Goal: Transaction & Acquisition: Book appointment/travel/reservation

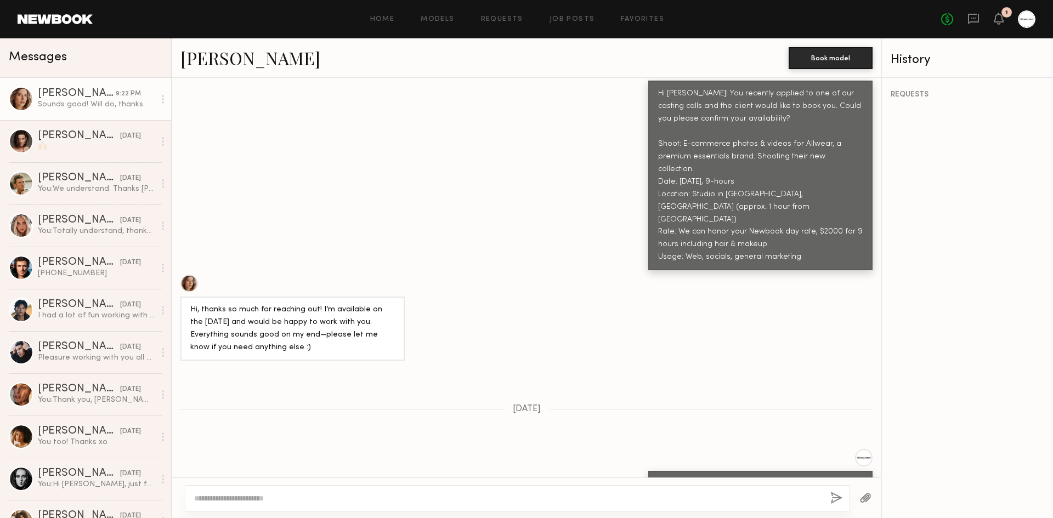
scroll to position [335, 0]
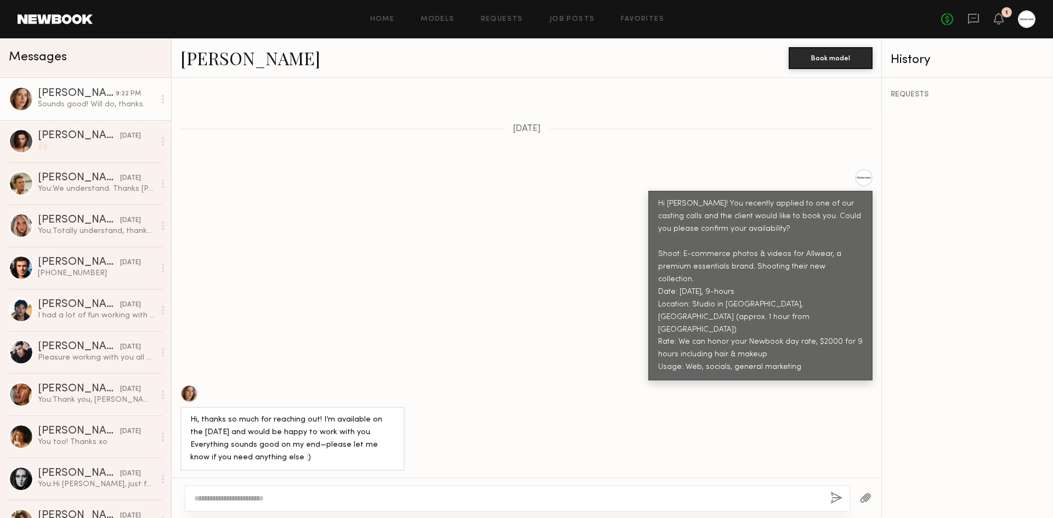
click at [411, 211] on div "Hi Oxana! You recently applied to one of our casting calls and the client would…" at bounding box center [526, 275] width 709 height 212
click at [219, 61] on link "Oxana Z." at bounding box center [250, 58] width 140 height 24
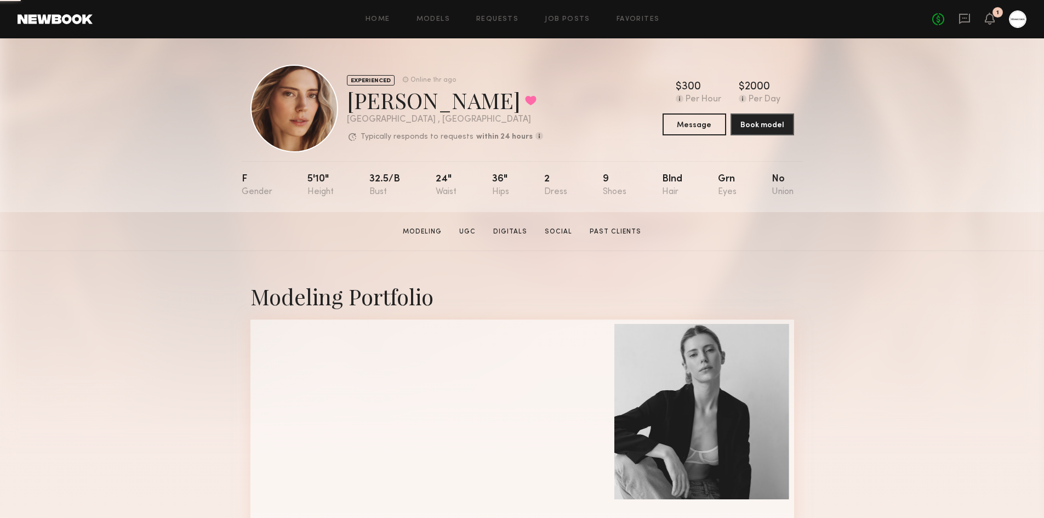
click at [199, 222] on section "Oxana Z. Modeling UGC Digitals Social Past Clients Message Book Model" at bounding box center [522, 231] width 1044 height 39
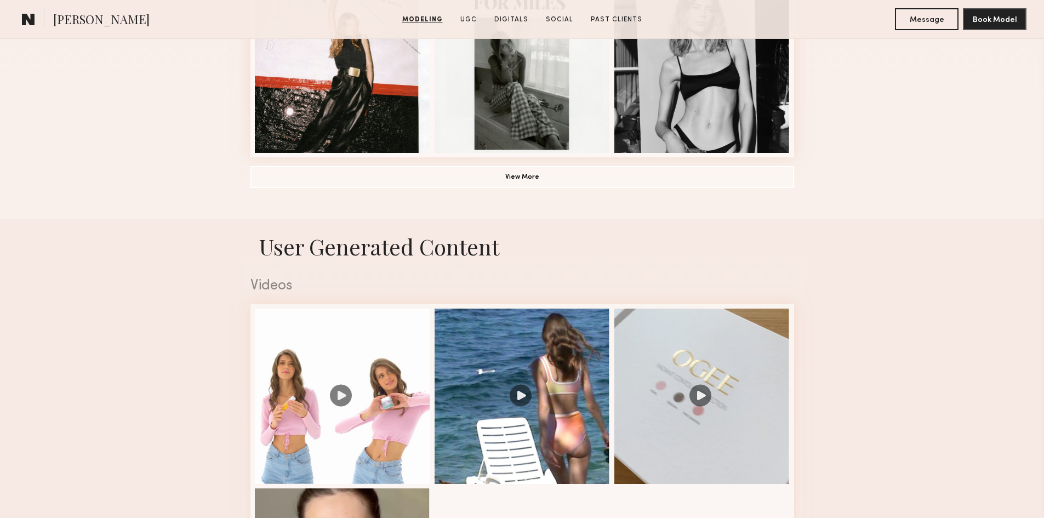
scroll to position [987, 0]
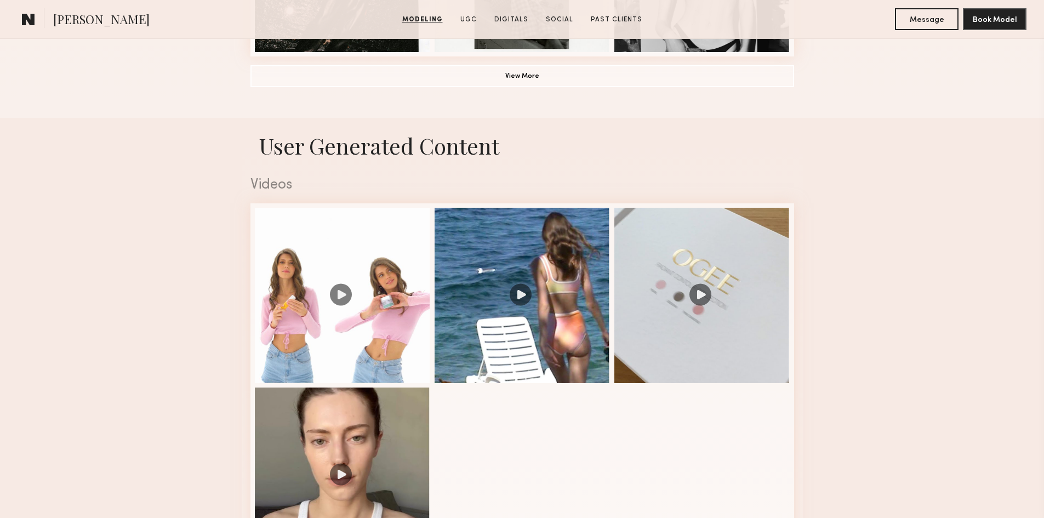
click at [129, 241] on nb-model-profile-ugc-container "User Generated Content Videos 1 of 4" at bounding box center [522, 365] width 1044 height 495
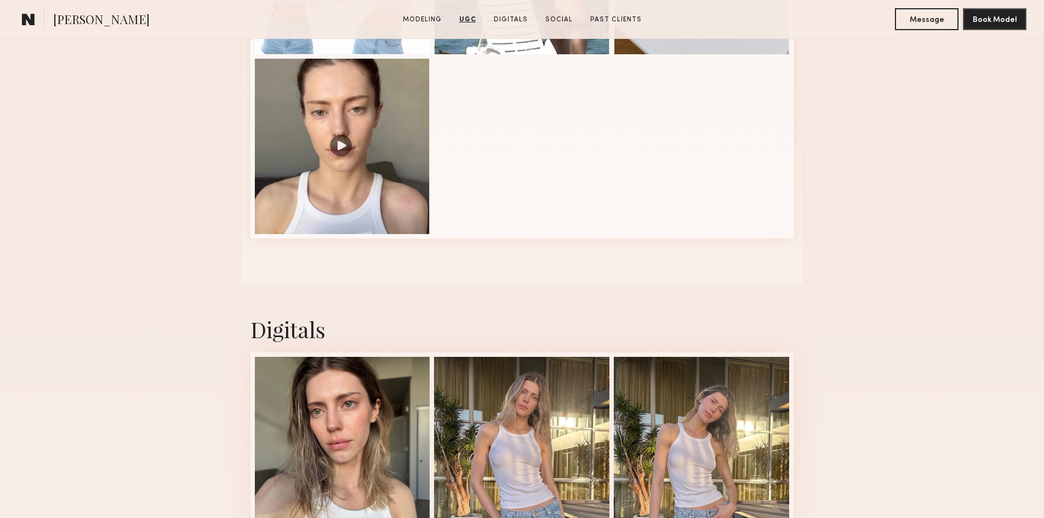
click at [117, 241] on nb-model-profile-ugc-container "User Generated Content Videos 1 of 4" at bounding box center [522, 36] width 1044 height 495
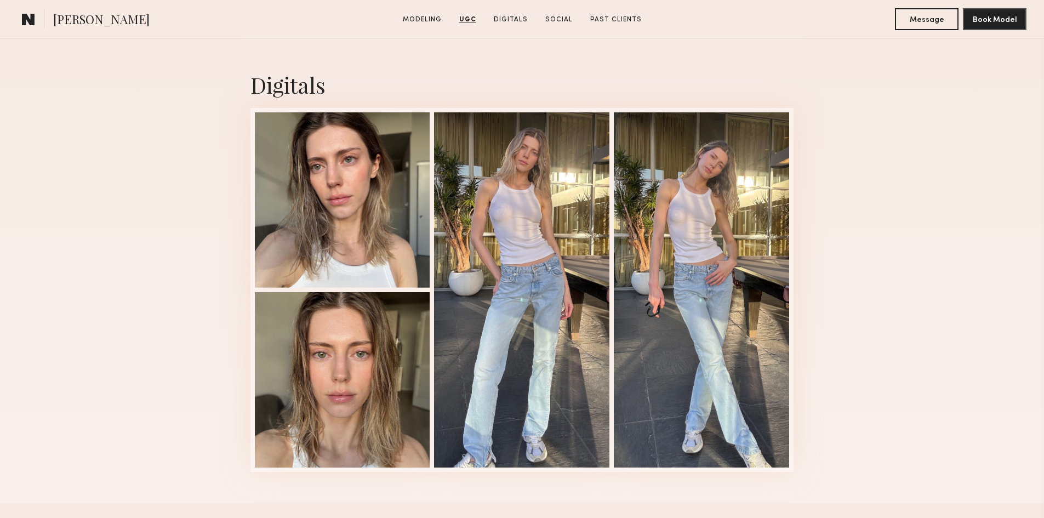
scroll to position [0, 0]
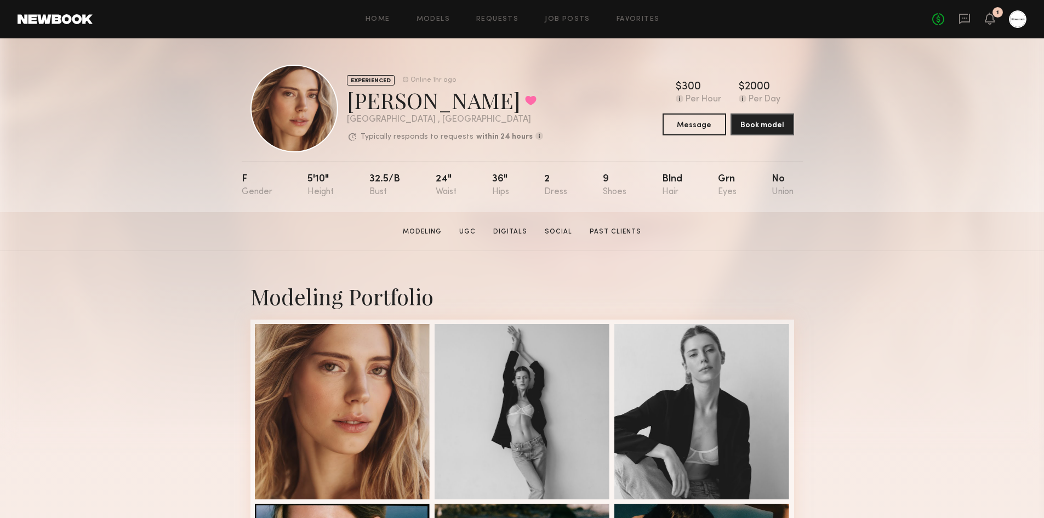
drag, startPoint x: 489, startPoint y: 185, endPoint x: 498, endPoint y: 185, distance: 8.8
click at [494, 185] on nb-model-profile-props "F 5'10" 32.5/b 24" 36" 2 9 Blnd Grn No" at bounding box center [522, 186] width 561 height 51
click at [498, 185] on div "36"" at bounding box center [500, 185] width 17 height 22
drag, startPoint x: 504, startPoint y: 184, endPoint x: 485, endPoint y: 181, distance: 18.8
click at [485, 181] on nb-model-profile-props "F 5'10" 32.5/b 24" 36" 2 9 Blnd Grn No" at bounding box center [522, 186] width 561 height 51
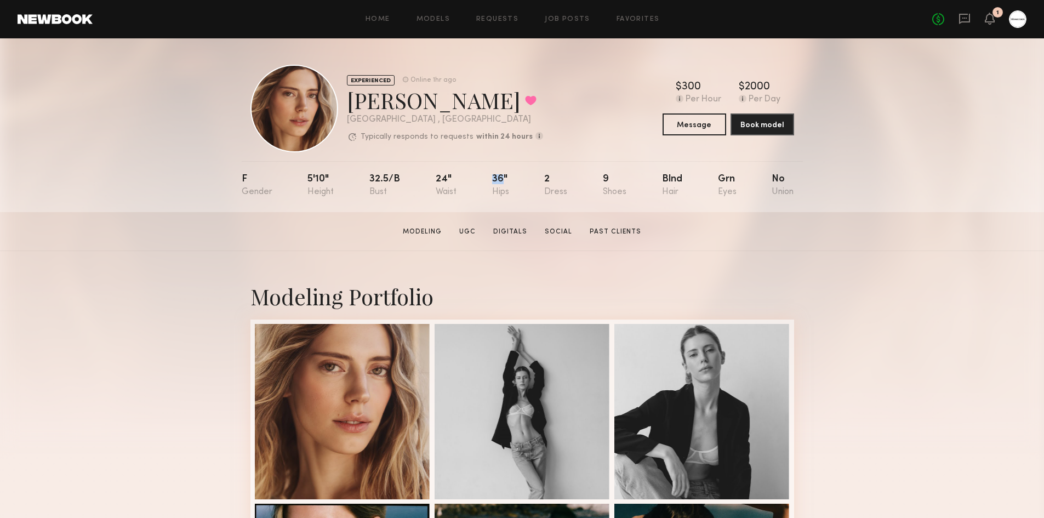
click at [485, 181] on div "F 5'10" 32.5/b 24" 36" 2 9 Blnd Grn No" at bounding box center [518, 186] width 553 height 51
drag, startPoint x: 485, startPoint y: 181, endPoint x: 512, endPoint y: 181, distance: 26.9
click at [512, 181] on nb-model-profile-props "F 5'10" 32.5/b 24" 36" 2 9 Blnd Grn No" at bounding box center [522, 186] width 561 height 51
click at [512, 181] on div "F 5'10" 32.5/b 24" 36" 2 9 Blnd Grn No" at bounding box center [518, 186] width 553 height 51
click at [761, 89] on div "2000" at bounding box center [757, 87] width 25 height 11
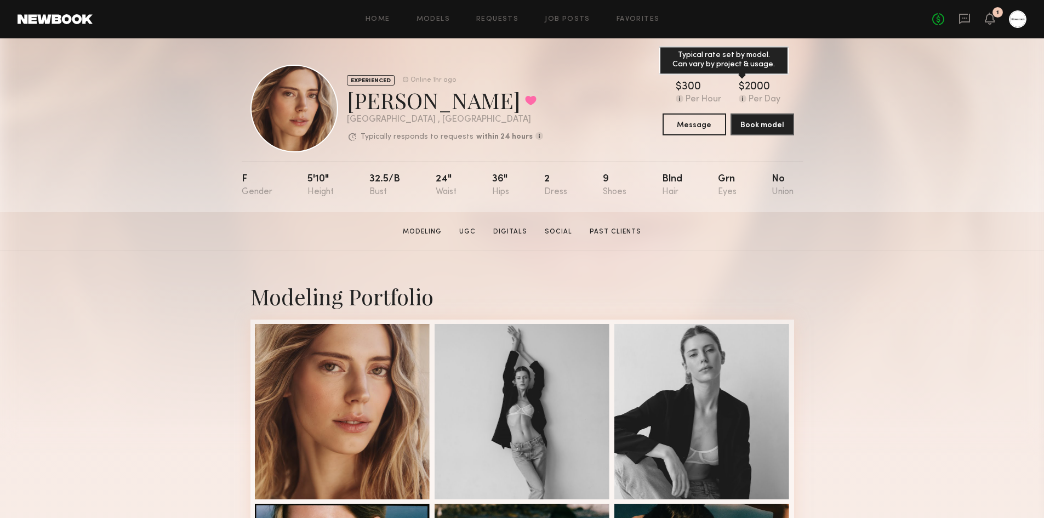
click at [768, 87] on div "2000" at bounding box center [757, 87] width 25 height 11
click at [933, 128] on div "EXPERIENCED Online 1hr ago Oxana Z. Favorited Los Angeles , CA Typically respon…" at bounding box center [522, 125] width 1044 height 174
click at [986, 18] on icon at bounding box center [990, 19] width 10 height 12
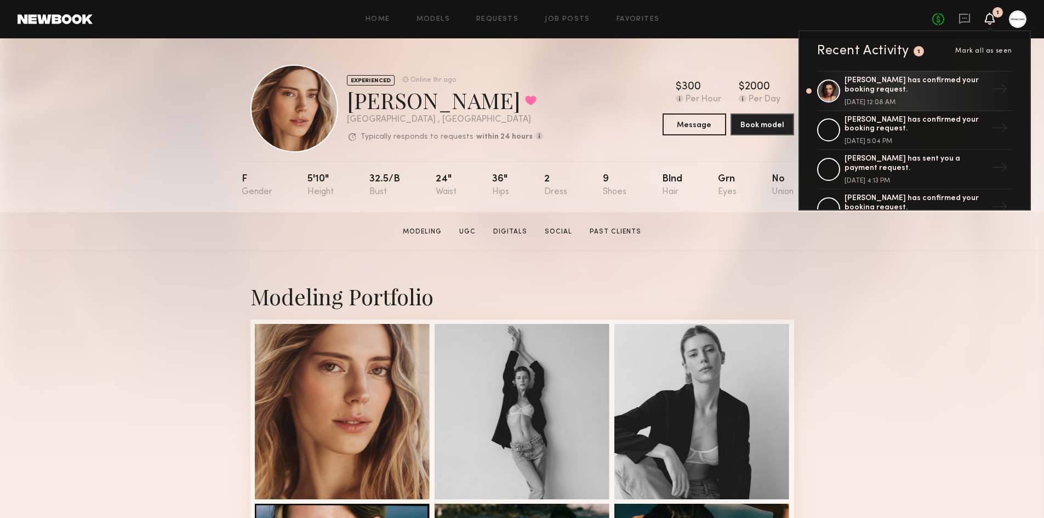
click at [995, 16] on div "1" at bounding box center [998, 12] width 10 height 10
click at [994, 16] on icon at bounding box center [990, 18] width 9 height 8
click at [568, 20] on link "Job Posts" at bounding box center [568, 19] width 46 height 7
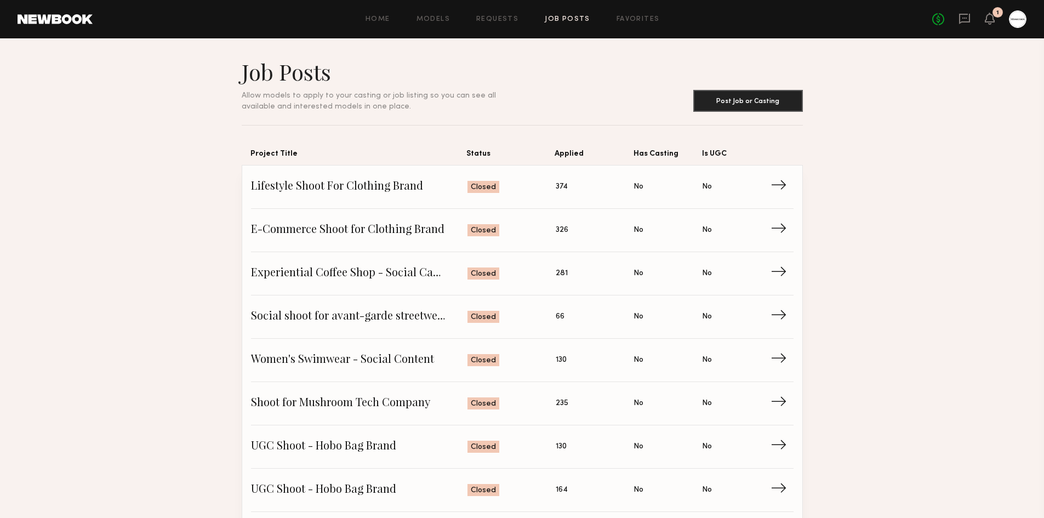
click at [284, 226] on span "E-Commerce Shoot for Clothing Brand" at bounding box center [359, 230] width 217 height 16
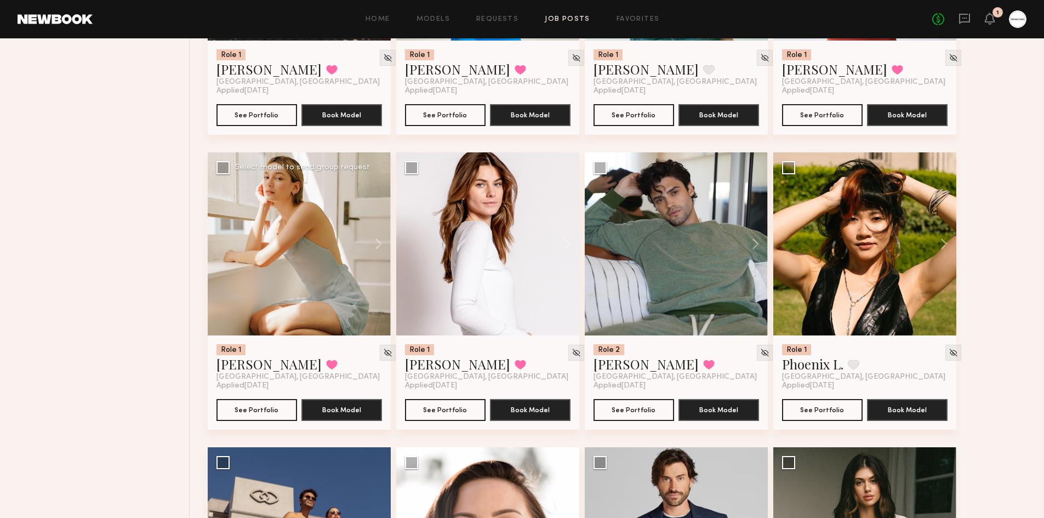
scroll to position [3915, 0]
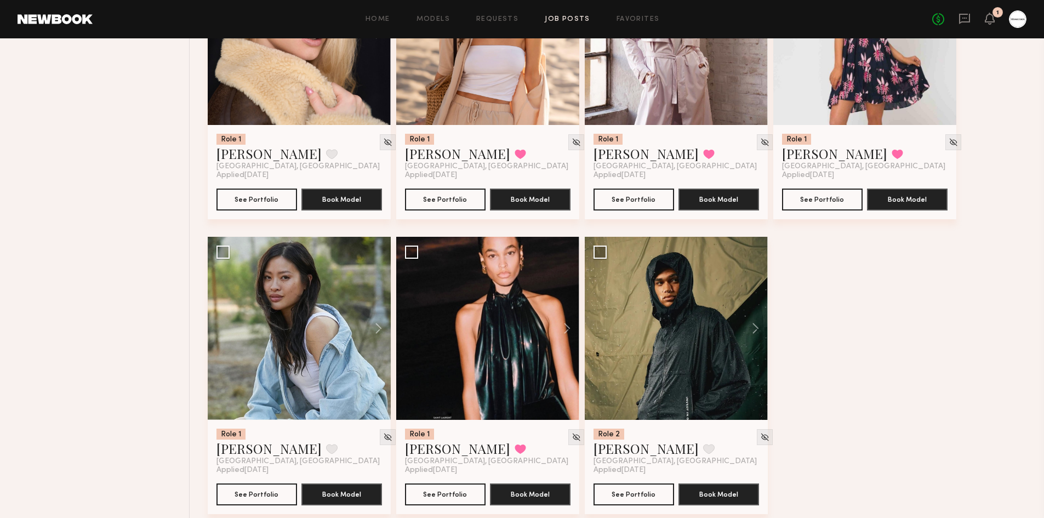
scroll to position [7645, 0]
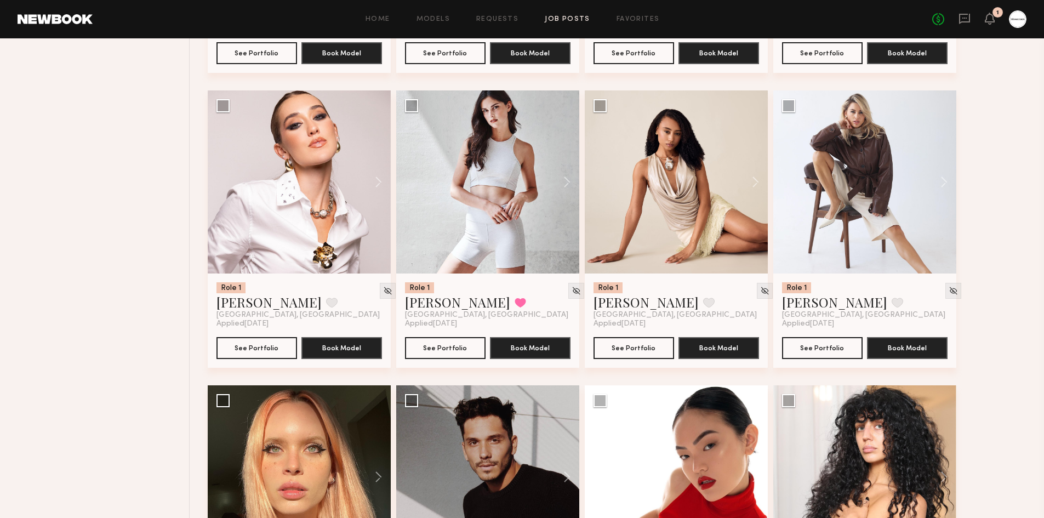
scroll to position [4903, 0]
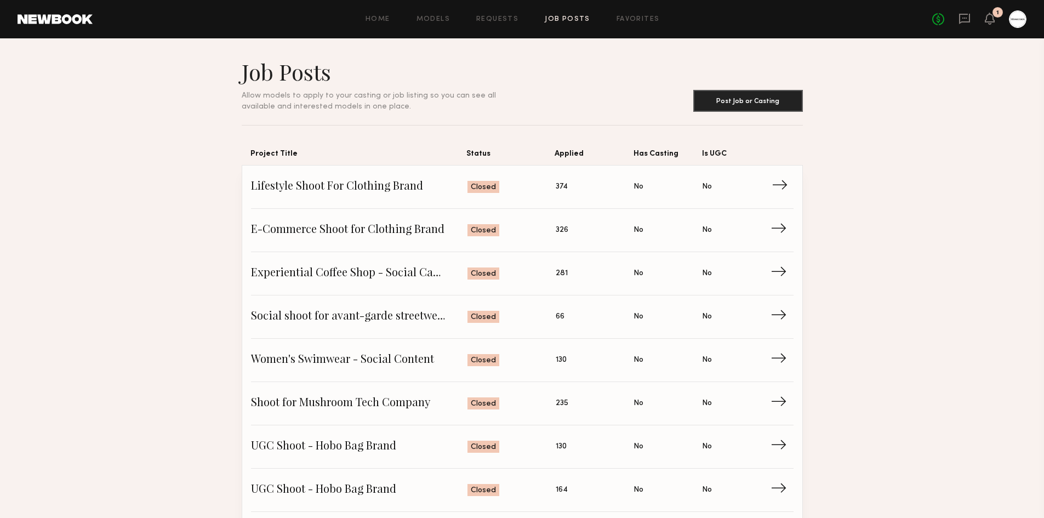
click at [326, 176] on link "Lifestyle Shoot For Clothing Brand Status: Closed Applied: 374 Has Casting: No …" at bounding box center [522, 187] width 543 height 43
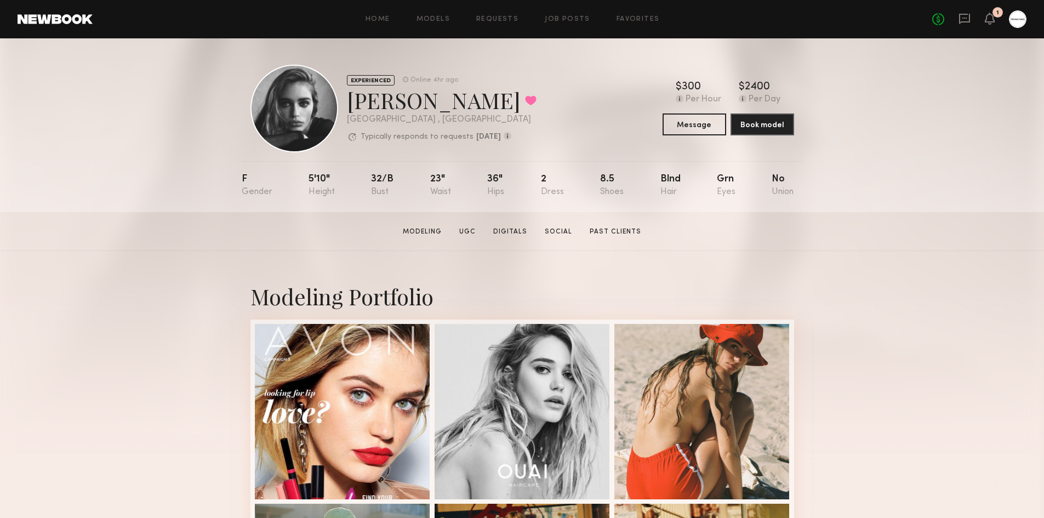
click at [237, 249] on section "Madison S. Modeling UGC Digitals Social Past Clients Message Book Model" at bounding box center [522, 231] width 1044 height 39
click at [139, 229] on section "Madison S. Modeling UGC Digitals Social Past Clients Message Book Model" at bounding box center [522, 231] width 1044 height 39
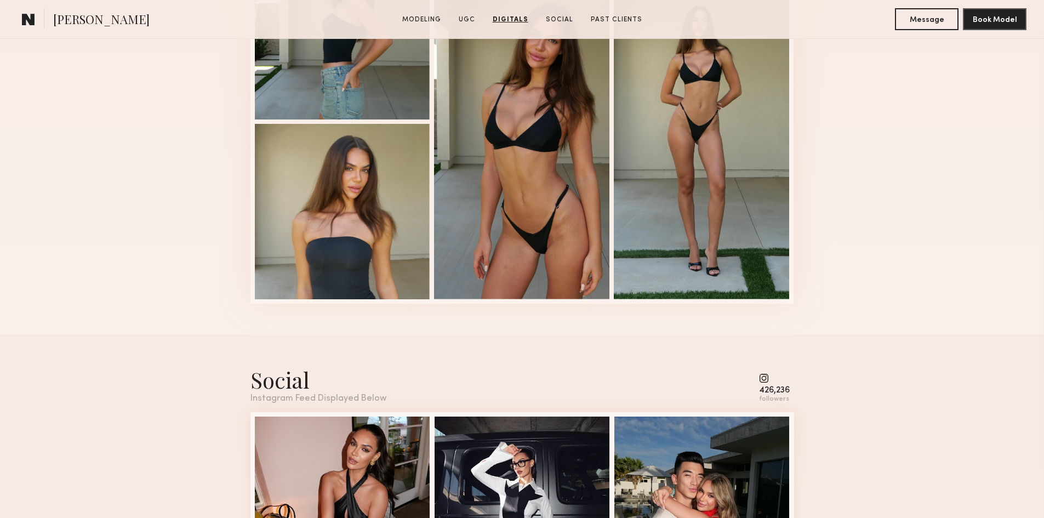
scroll to position [3180, 0]
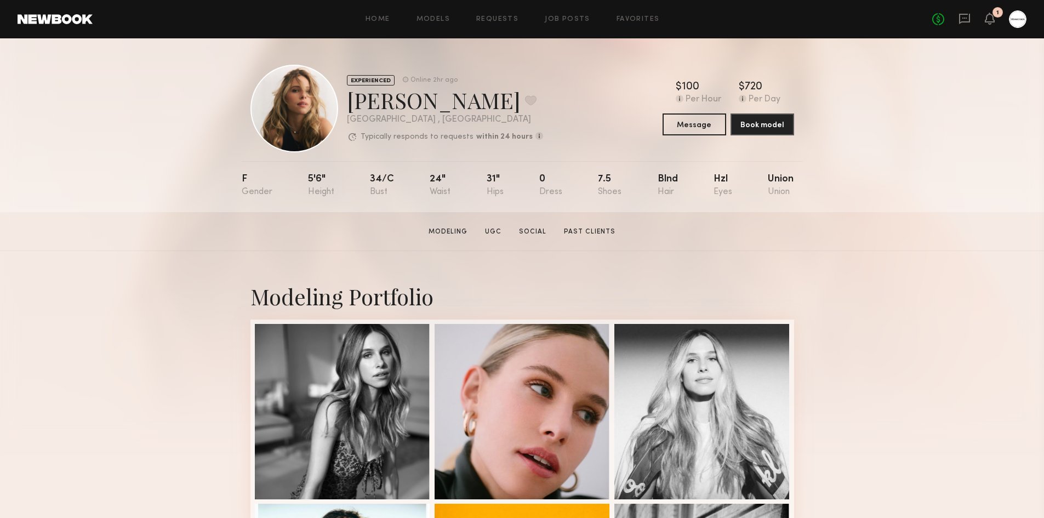
click at [140, 168] on div "EXPERIENCED Online 2hr ago Leigh D. Favorite Los Angeles , CA Typically respond…" at bounding box center [522, 125] width 1044 height 174
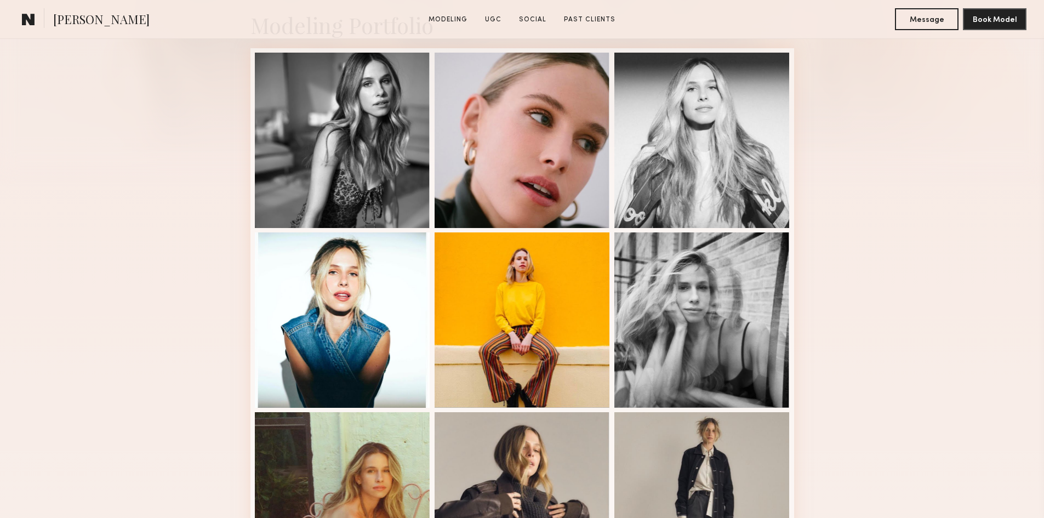
scroll to position [439, 0]
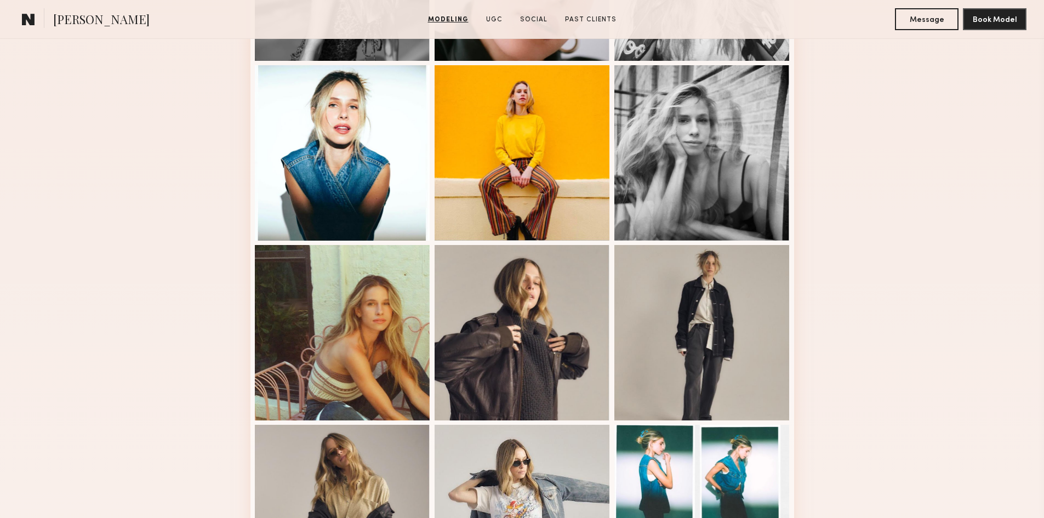
click at [935, 269] on div "Modeling Portfolio View More" at bounding box center [522, 239] width 1044 height 854
click at [760, 304] on div at bounding box center [702, 332] width 175 height 175
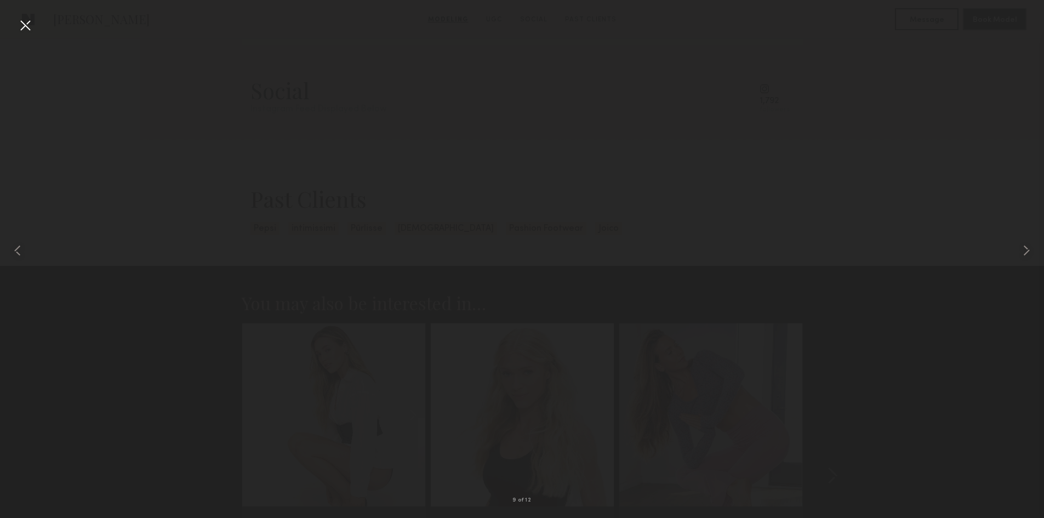
scroll to position [1426, 0]
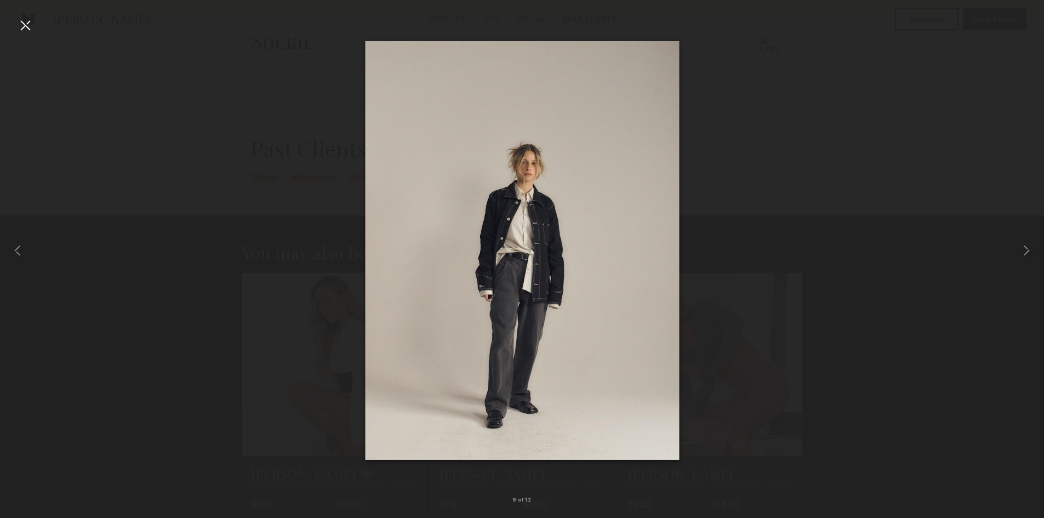
click at [24, 25] on div at bounding box center [25, 25] width 18 height 18
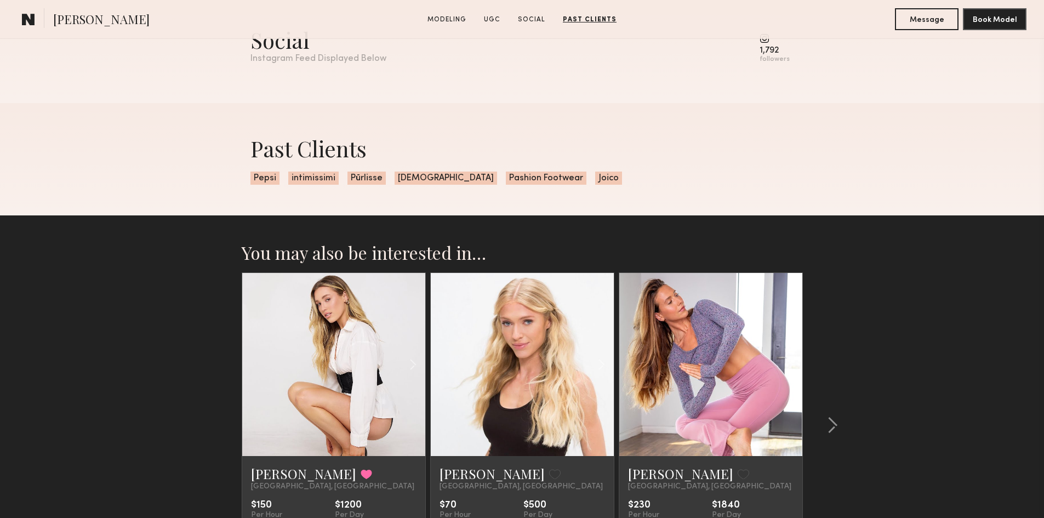
scroll to position [1575, 0]
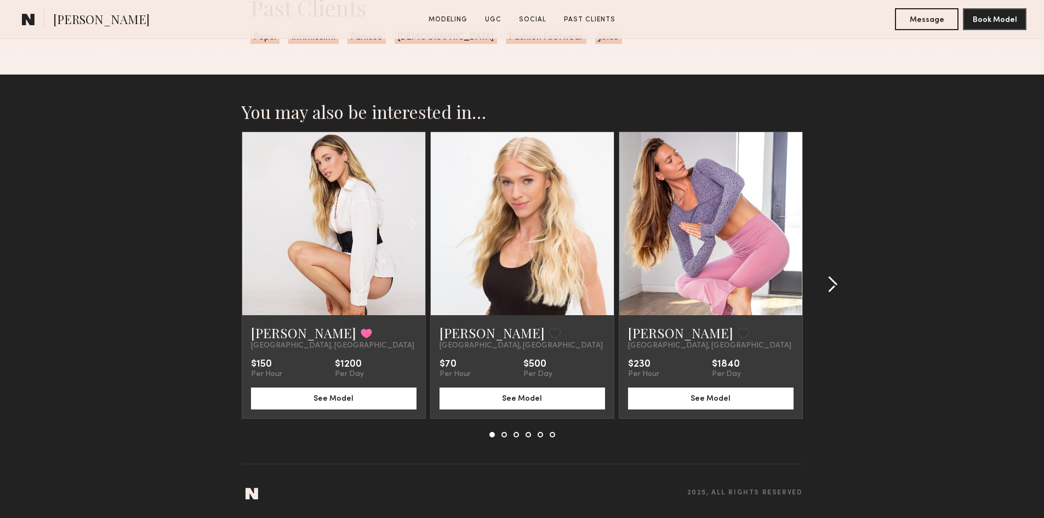
click at [825, 280] on button at bounding box center [830, 285] width 18 height 18
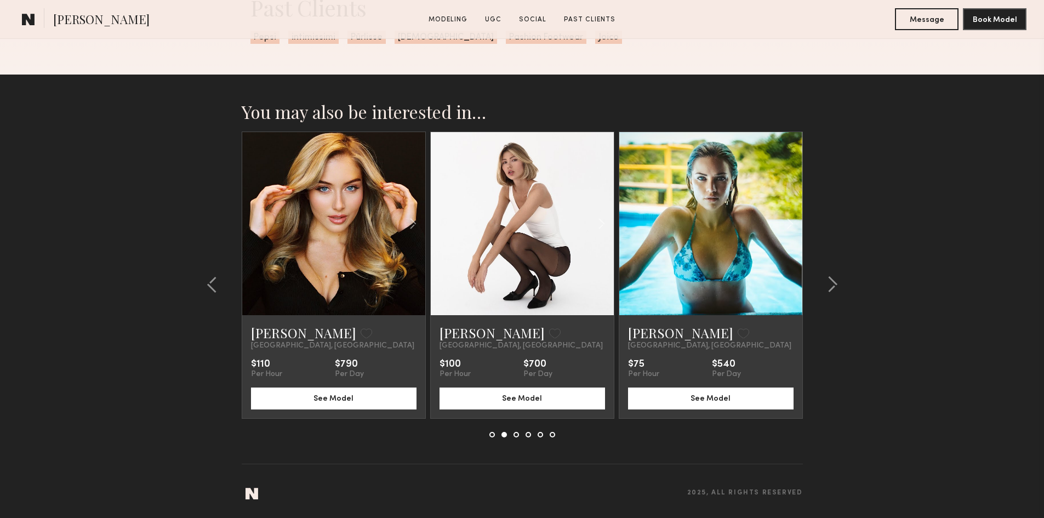
drag, startPoint x: 648, startPoint y: 336, endPoint x: 895, endPoint y: 278, distance: 254.4
click at [912, 281] on section "You may also be interested in… Hailey M. Favorited Los Angeles, CA $150 Per Hou…" at bounding box center [522, 297] width 1044 height 444
click at [830, 288] on common-icon at bounding box center [832, 285] width 11 height 18
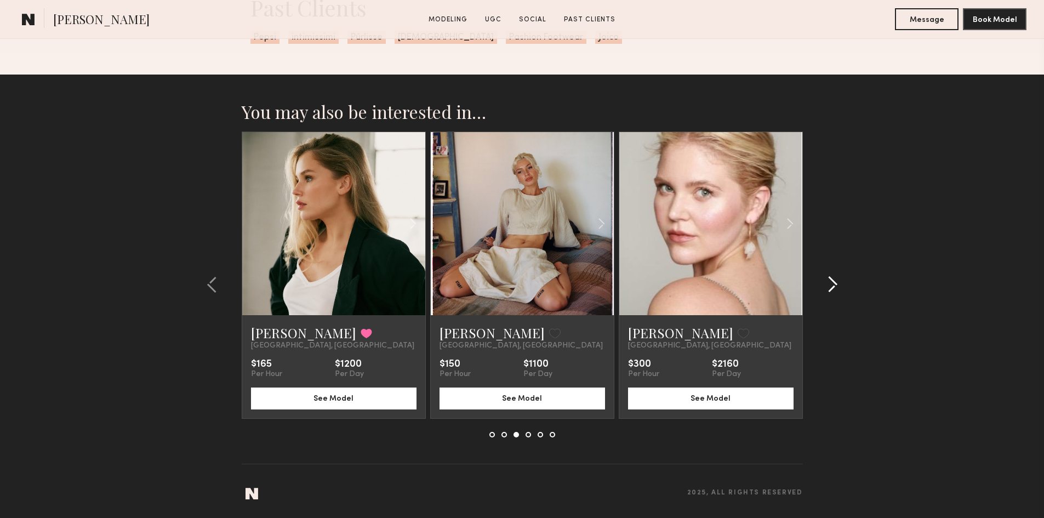
click at [832, 289] on common-icon at bounding box center [832, 285] width 11 height 18
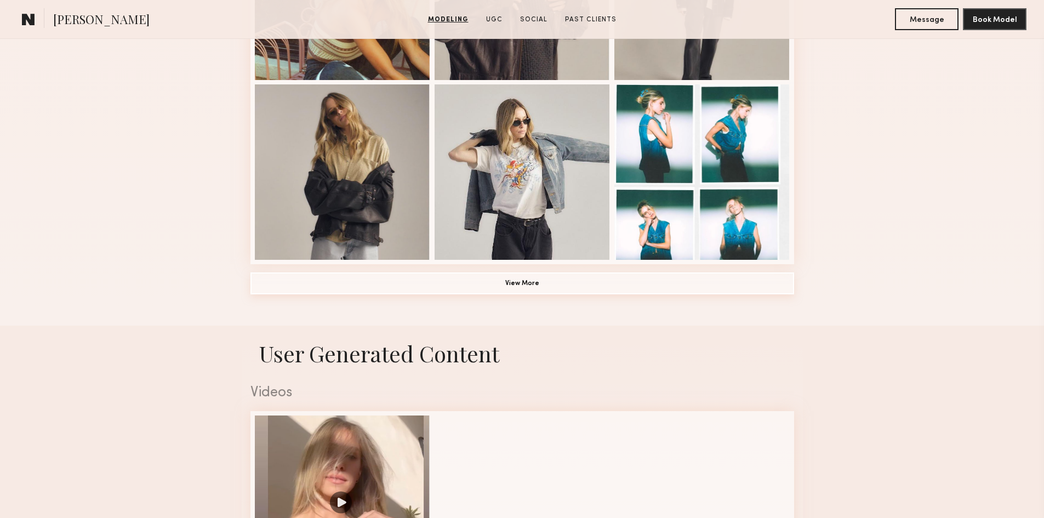
scroll to position [877, 0]
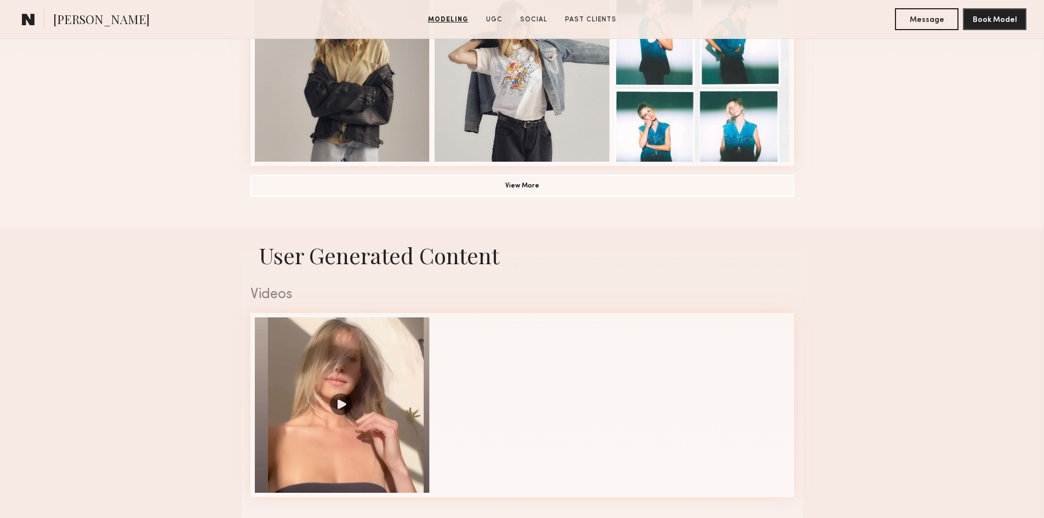
click at [520, 191] on button "View More" at bounding box center [523, 185] width 544 height 22
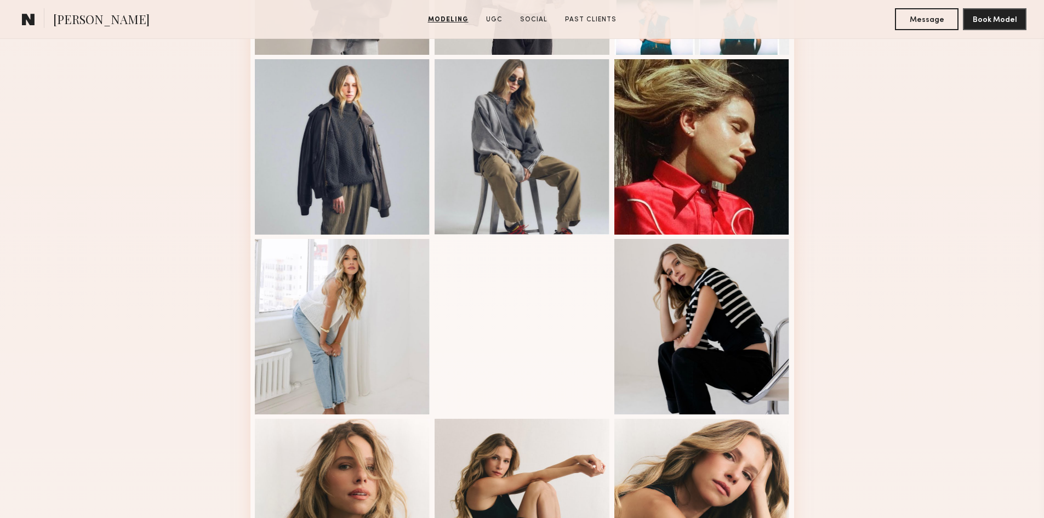
scroll to position [987, 0]
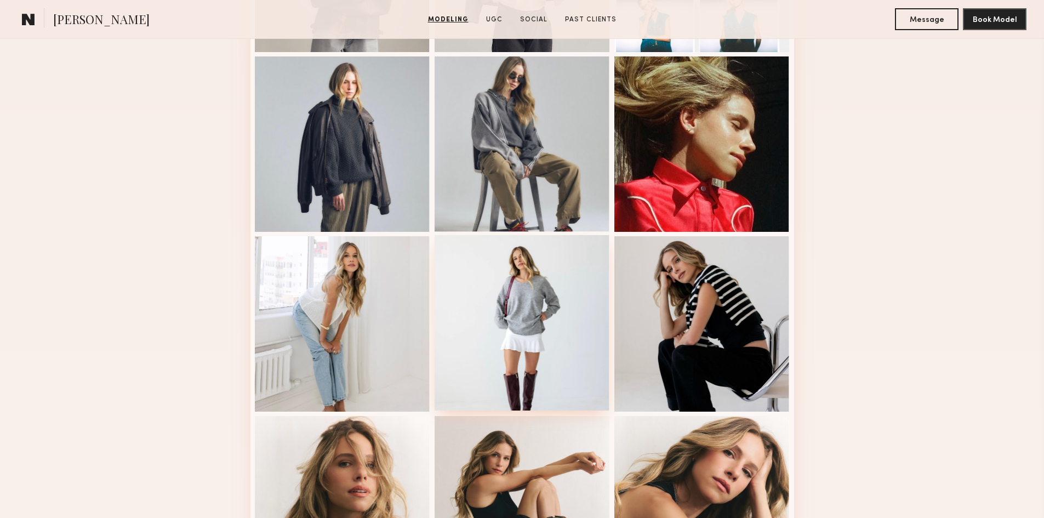
click at [457, 315] on div at bounding box center [522, 322] width 175 height 175
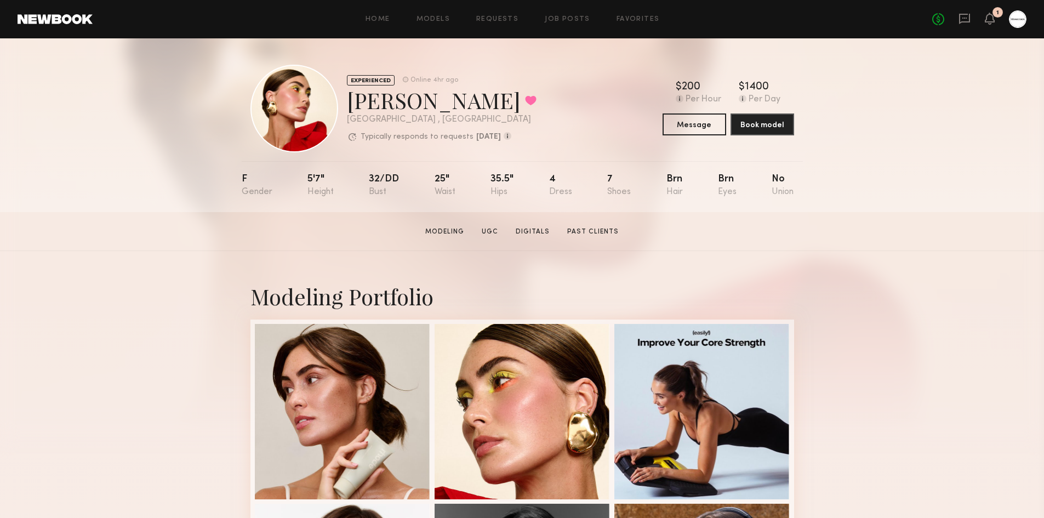
click at [156, 242] on section "Louise M. Modeling UGC Digitals Past Clients Message Book Model" at bounding box center [522, 231] width 1044 height 39
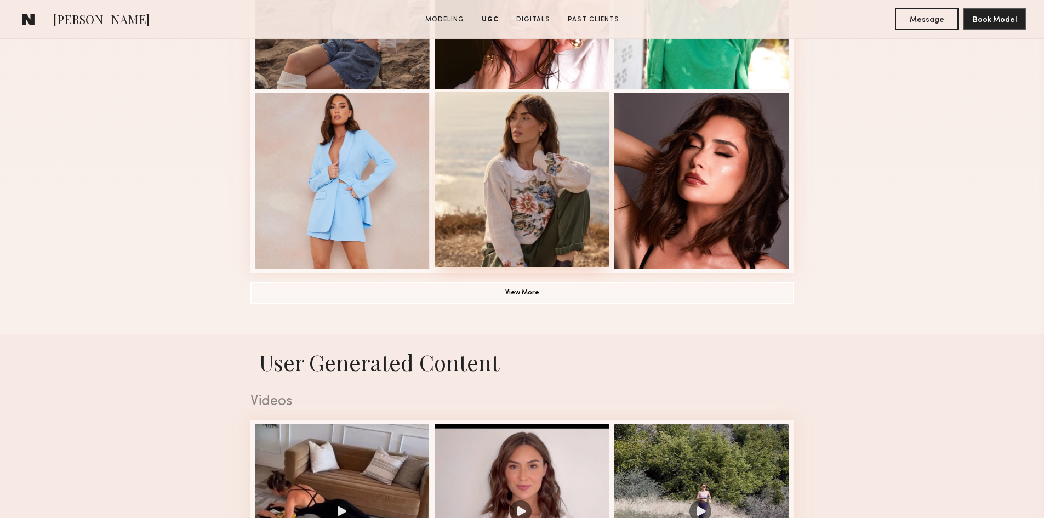
scroll to position [768, 0]
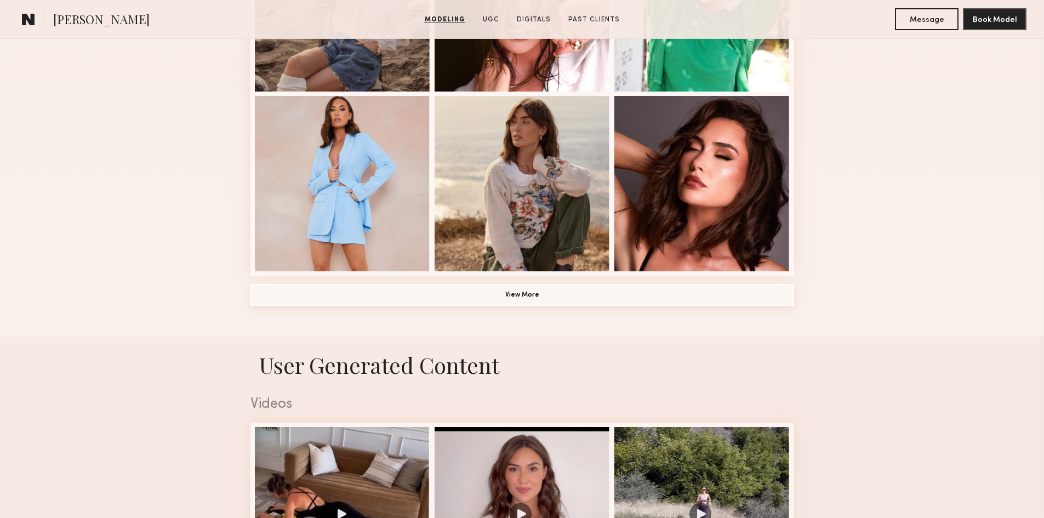
click at [506, 306] on button "View More" at bounding box center [523, 295] width 544 height 22
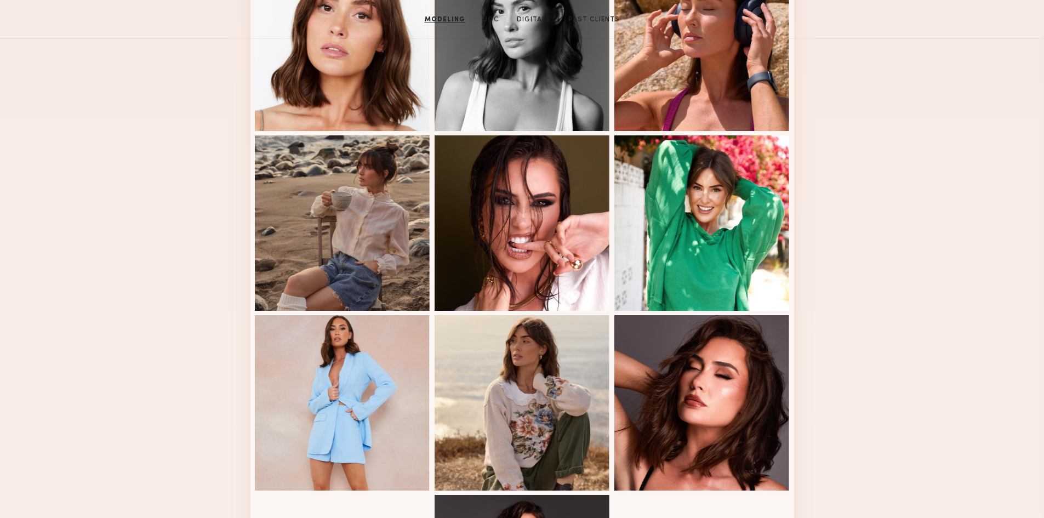
scroll to position [0, 0]
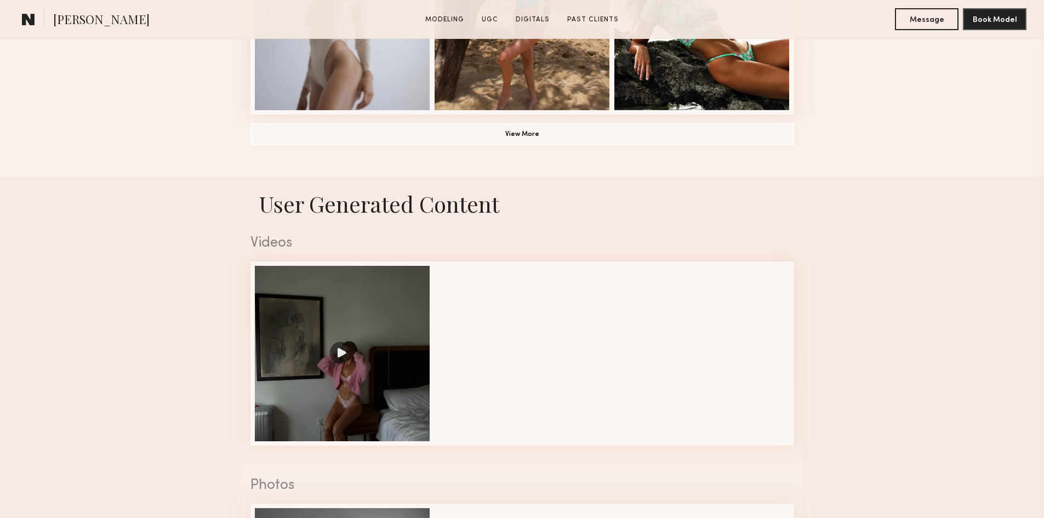
scroll to position [1097, 0]
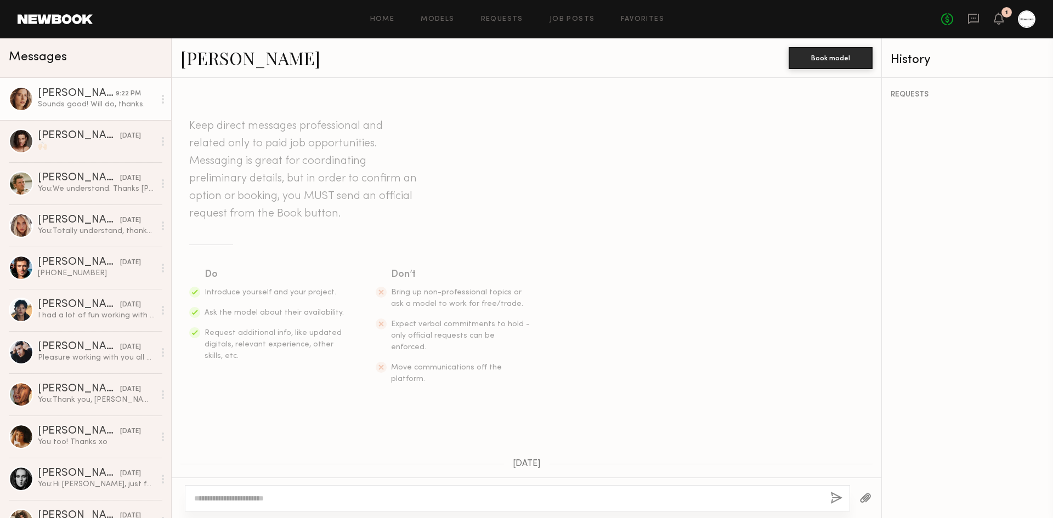
click at [95, 104] on div "Sounds good! Will do, thanks." at bounding box center [96, 104] width 117 height 10
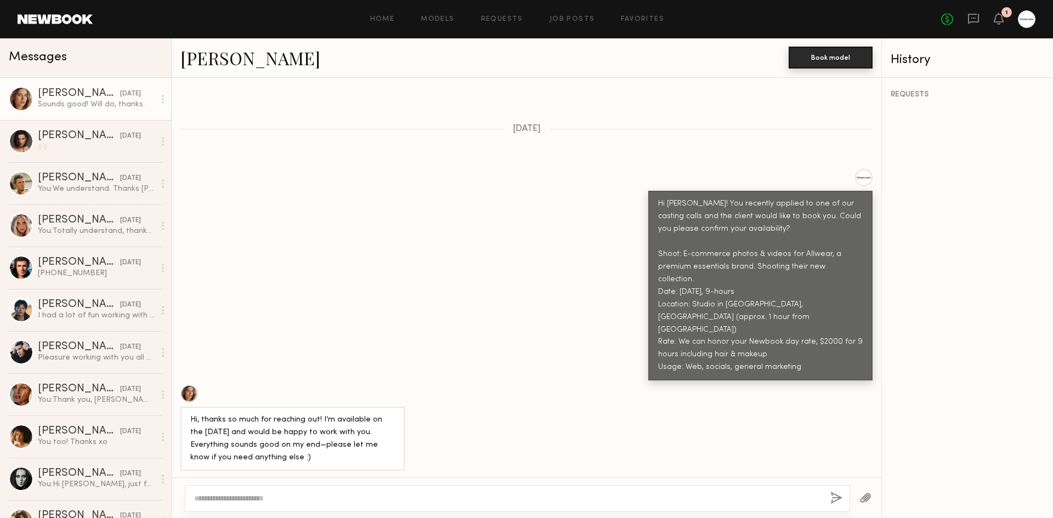
click at [857, 61] on button "Book model" at bounding box center [830, 58] width 84 height 22
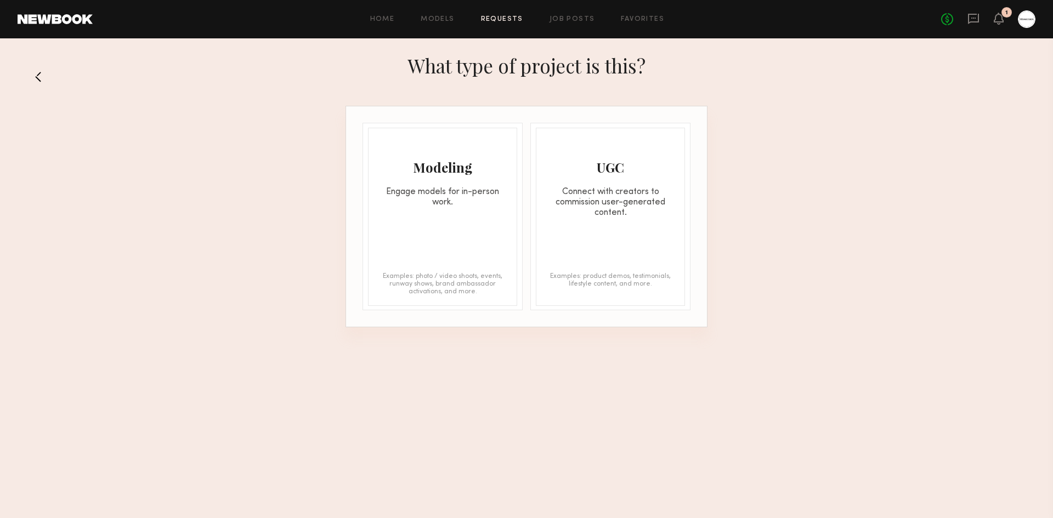
click at [445, 211] on div "Modeling Engage models for in-person work. Examples: photo / video shoots, even…" at bounding box center [442, 217] width 149 height 178
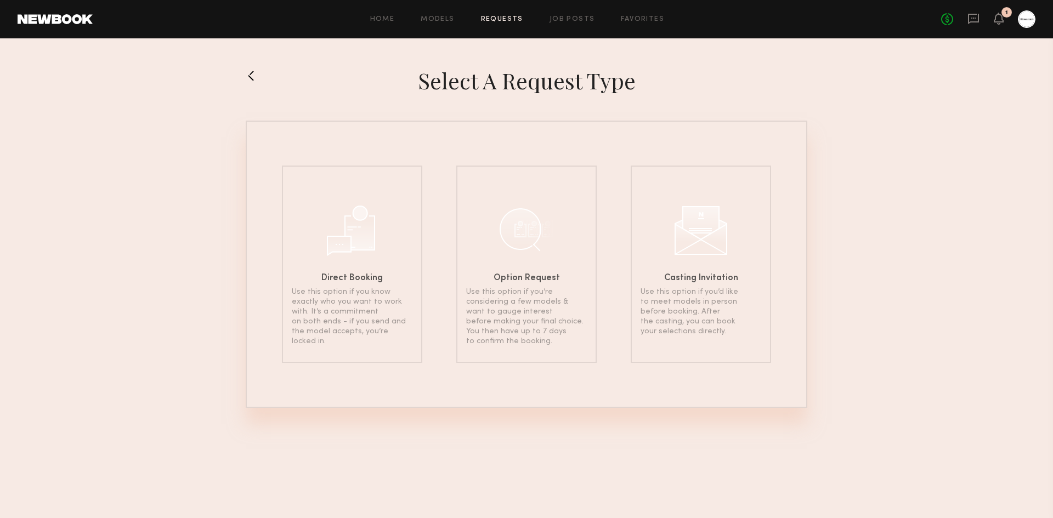
click at [243, 65] on div "Select a Request Type Direct Booking Use this option if you know exactly who yo…" at bounding box center [526, 236] width 1053 height 396
click at [260, 80] on button at bounding box center [255, 76] width 18 height 18
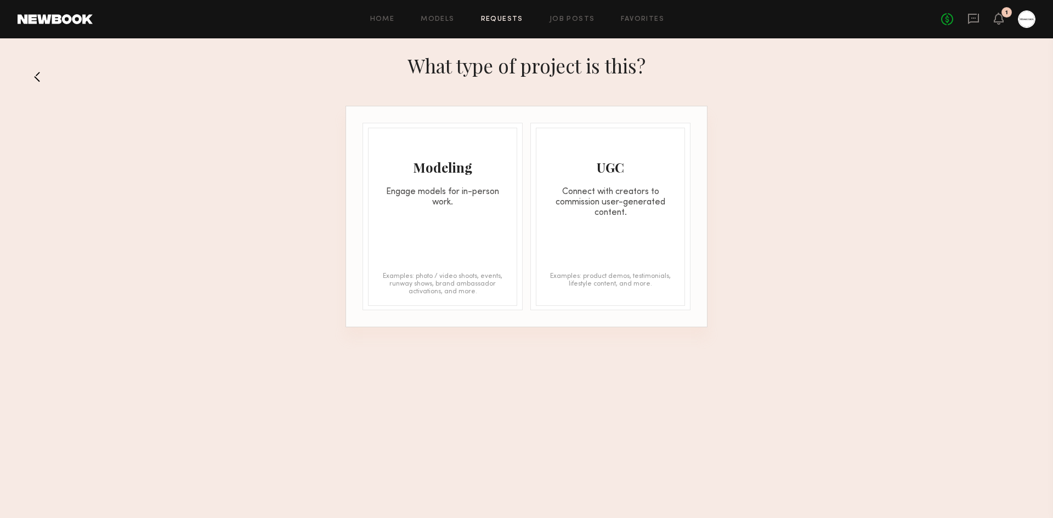
click at [36, 78] on button at bounding box center [42, 77] width 18 height 18
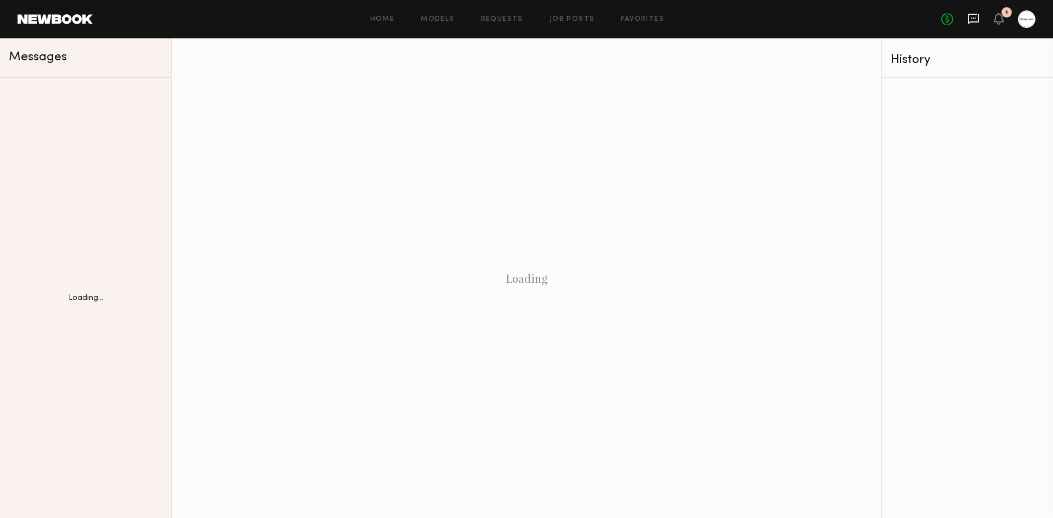
click at [973, 18] on icon at bounding box center [973, 18] width 4 height 1
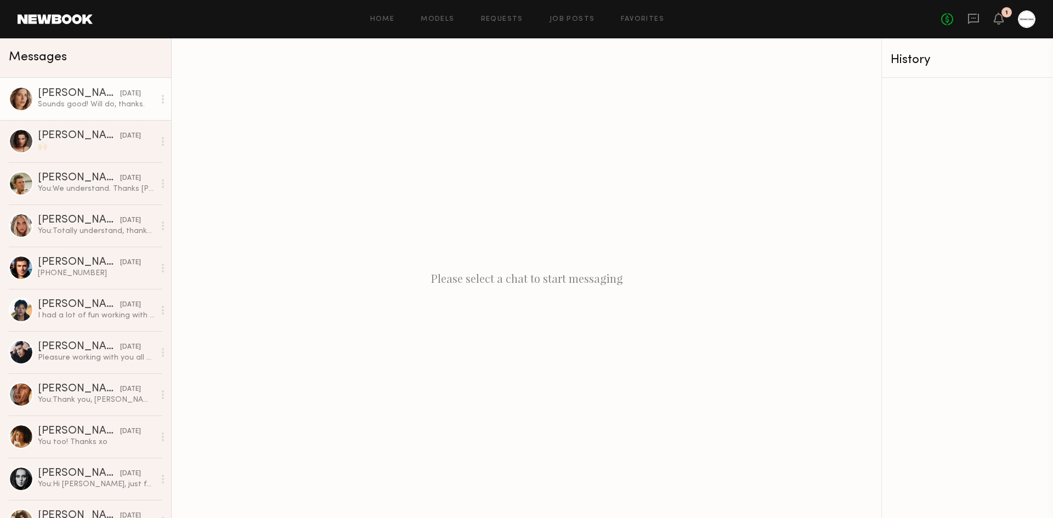
click at [103, 86] on link "[PERSON_NAME] [DATE] Sounds good! Will do, thanks." at bounding box center [85, 99] width 171 height 42
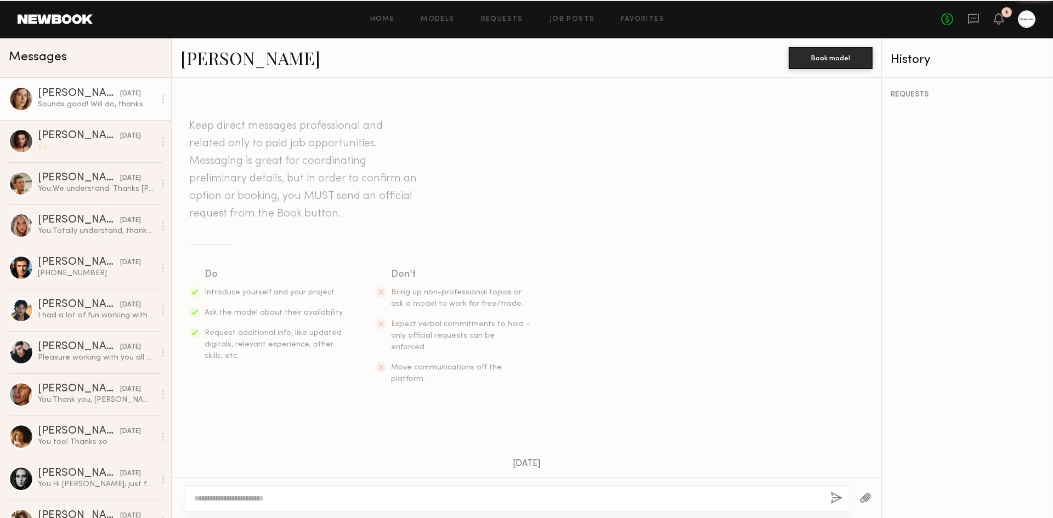
scroll to position [469, 0]
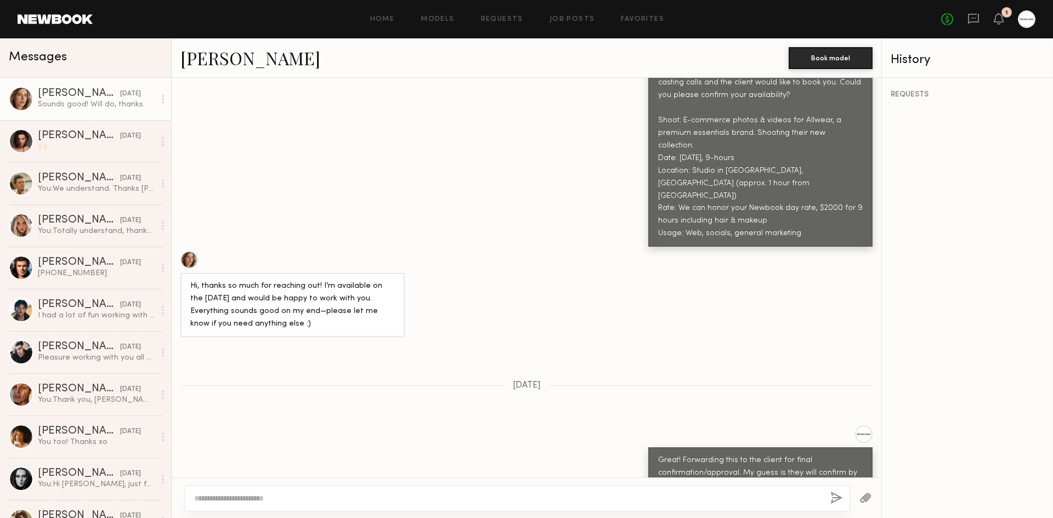
click at [398, 500] on textarea at bounding box center [507, 498] width 627 height 11
type textarea "**********"
click at [840, 501] on button "button" at bounding box center [836, 499] width 12 height 14
